Goal: Use online tool/utility: Utilize a website feature to perform a specific function

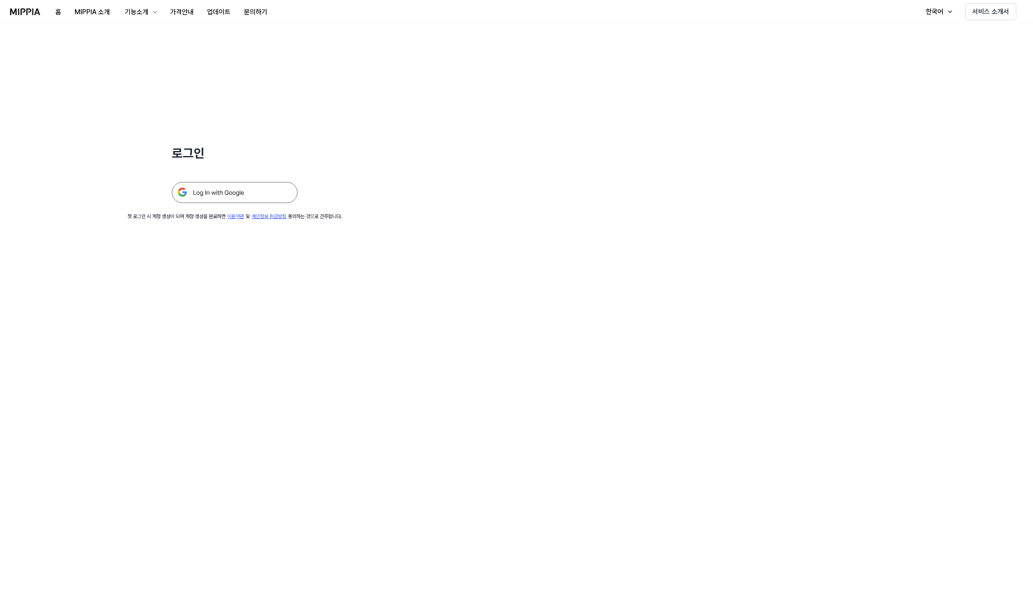
click at [253, 191] on img at bounding box center [235, 192] width 126 height 21
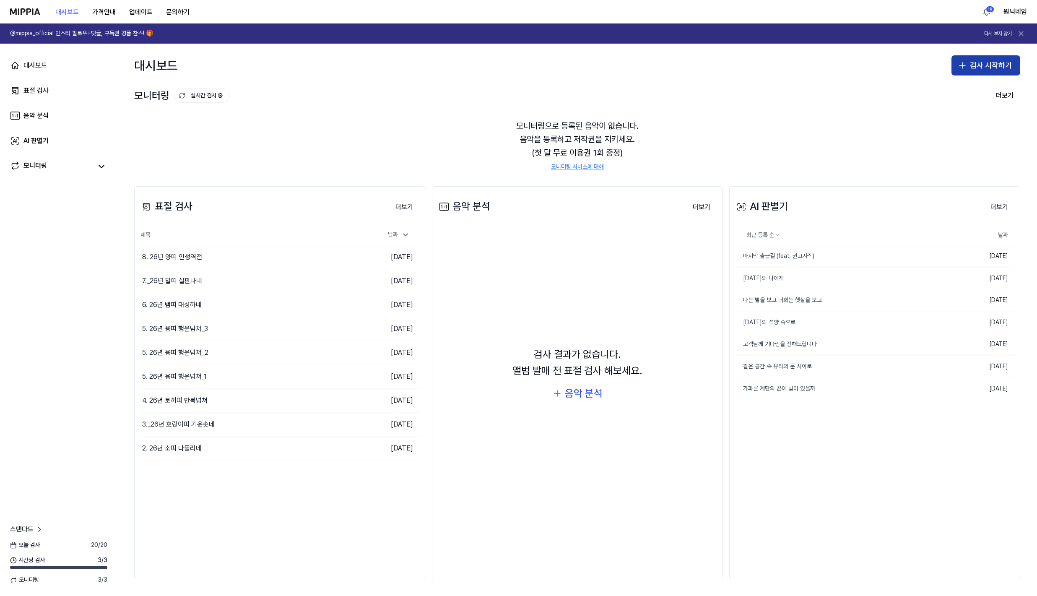
click at [989, 66] on button "검사 시작하기" at bounding box center [985, 65] width 69 height 20
click at [962, 92] on div "표절 검사" at bounding box center [951, 88] width 21 height 8
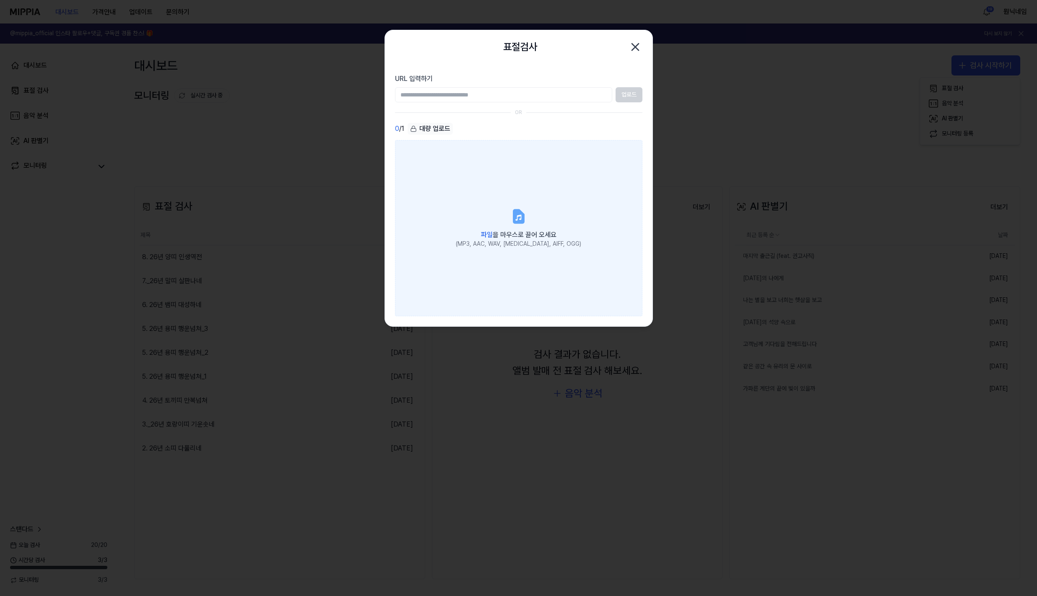
click at [548, 178] on label "파일 을 마우스로 끌어 오세요 (MP3, AAC, WAV, FLAC, AIFF, OGG)" at bounding box center [518, 228] width 247 height 176
click at [0, 0] on input "파일 을 마우스로 끌어 오세요 (MP3, AAC, WAV, FLAC, AIFF, OGG)" at bounding box center [0, 0] width 0 height 0
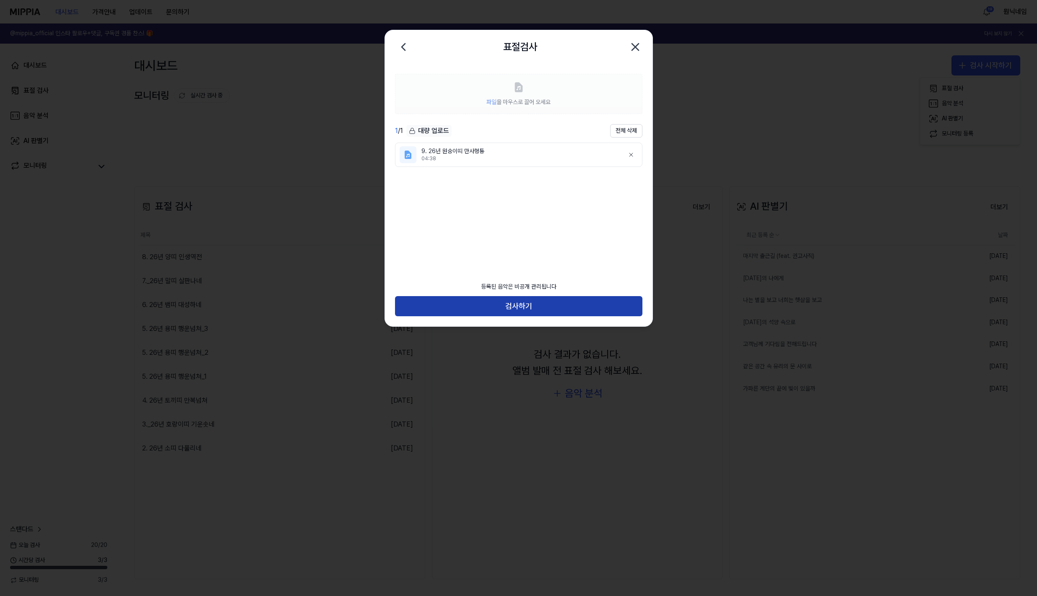
click at [572, 304] on button "검사하기" at bounding box center [518, 306] width 247 height 20
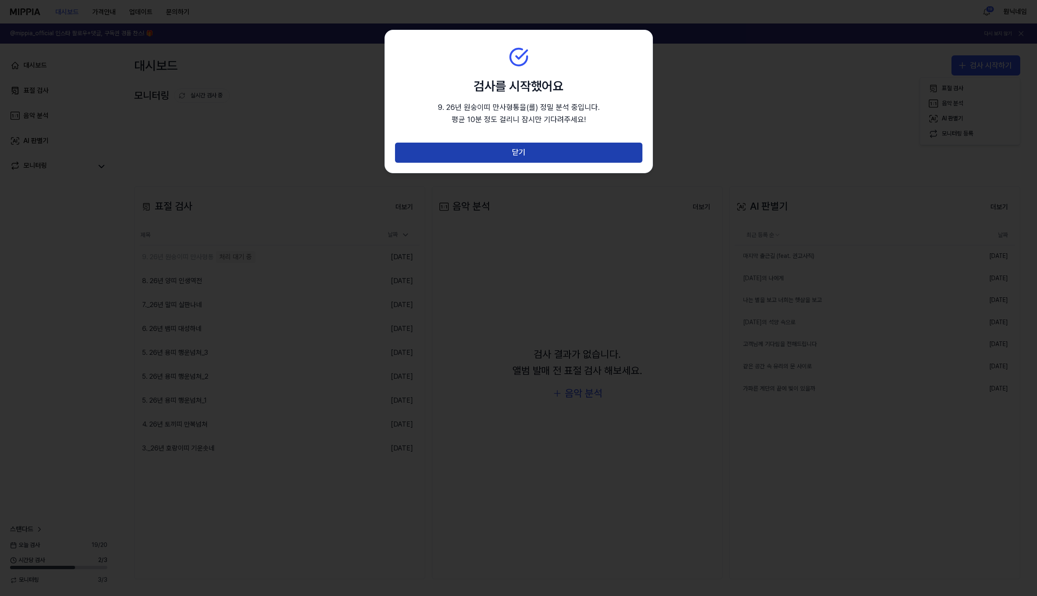
click at [541, 154] on button "닫기" at bounding box center [518, 153] width 247 height 20
